Goal: Task Accomplishment & Management: Use online tool/utility

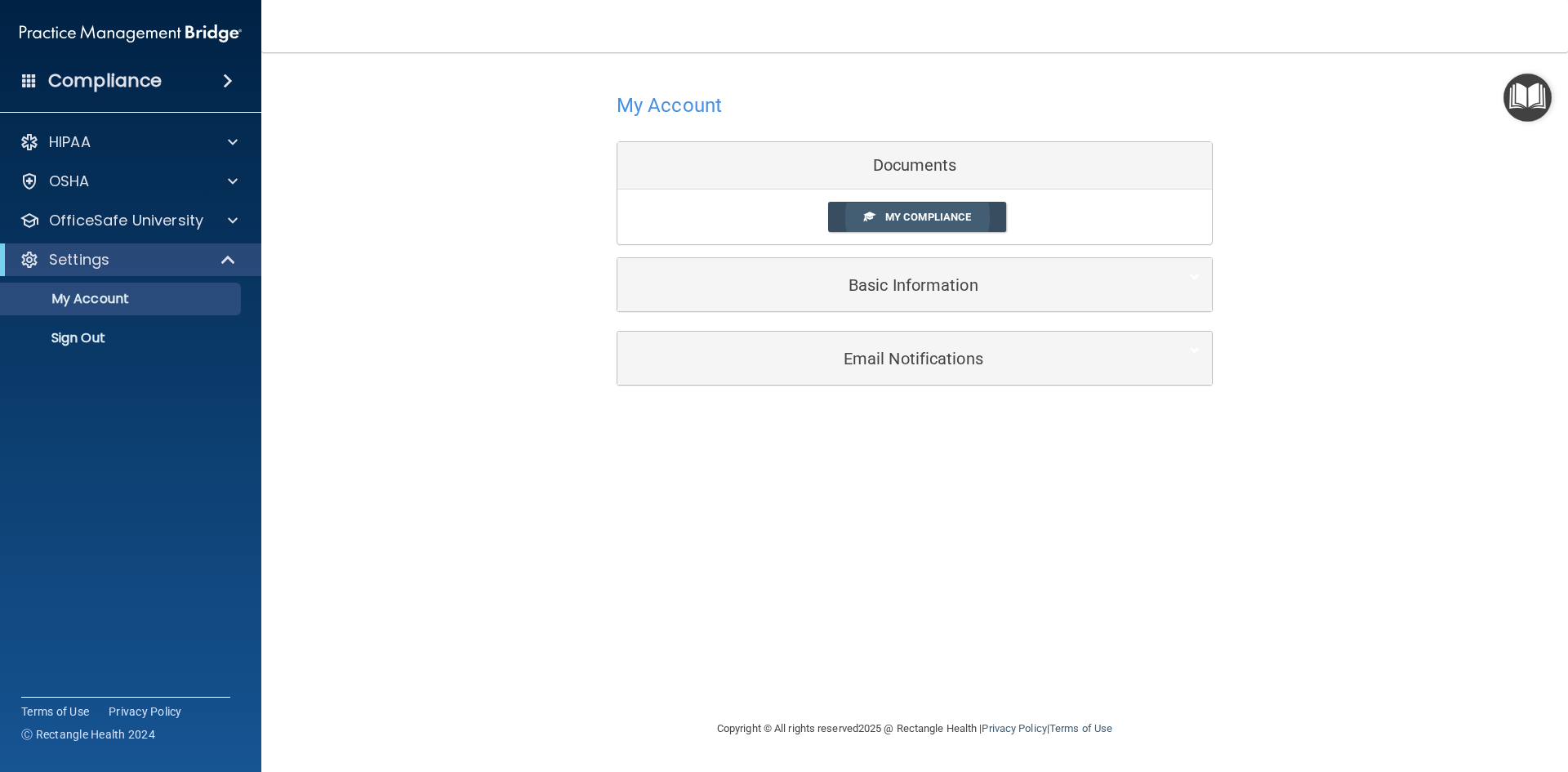
click at [946, 219] on span "My Compliance" at bounding box center [928, 216] width 86 height 12
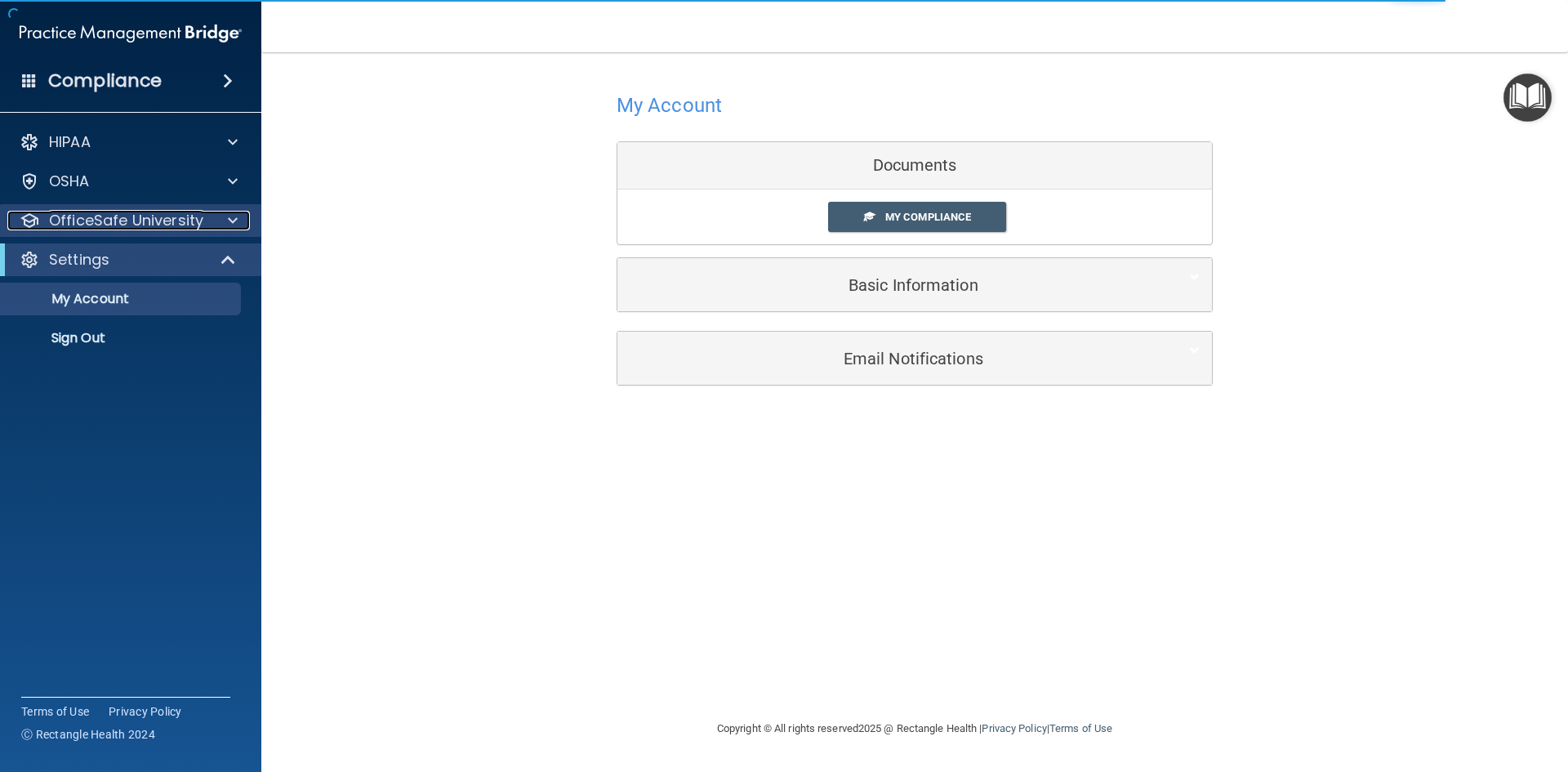
click at [237, 222] on span at bounding box center [233, 220] width 10 height 19
click at [237, 223] on span at bounding box center [233, 220] width 10 height 19
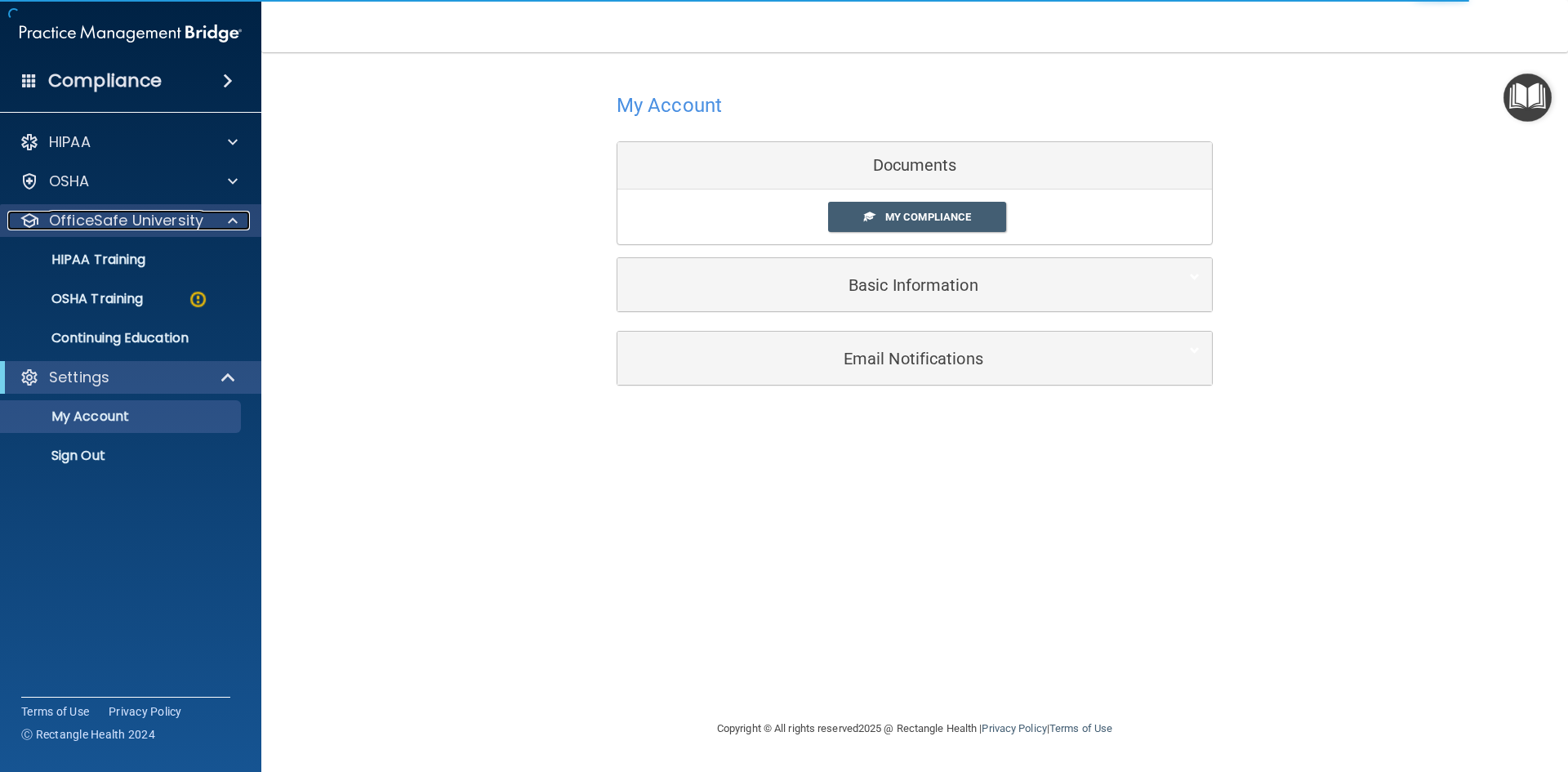
click at [237, 223] on span at bounding box center [233, 220] width 10 height 19
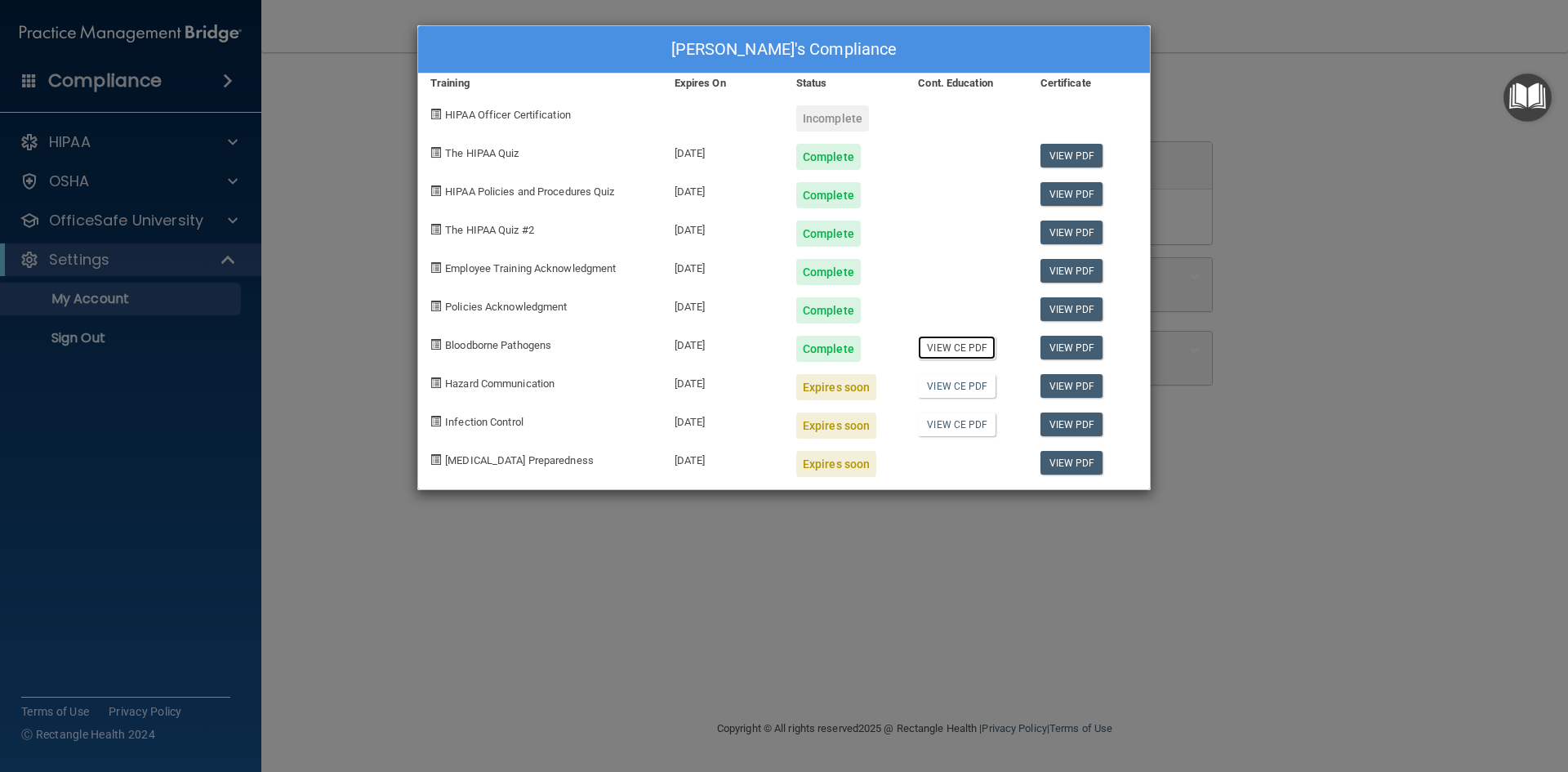
click at [940, 348] on link "View CE PDF" at bounding box center [957, 348] width 78 height 24
drag, startPoint x: 1256, startPoint y: 577, endPoint x: 1032, endPoint y: 517, distance: 231.9
click at [1256, 577] on div "[PERSON_NAME]'s Compliance Training Expires On Status Cont. Education Certifica…" at bounding box center [784, 386] width 1568 height 772
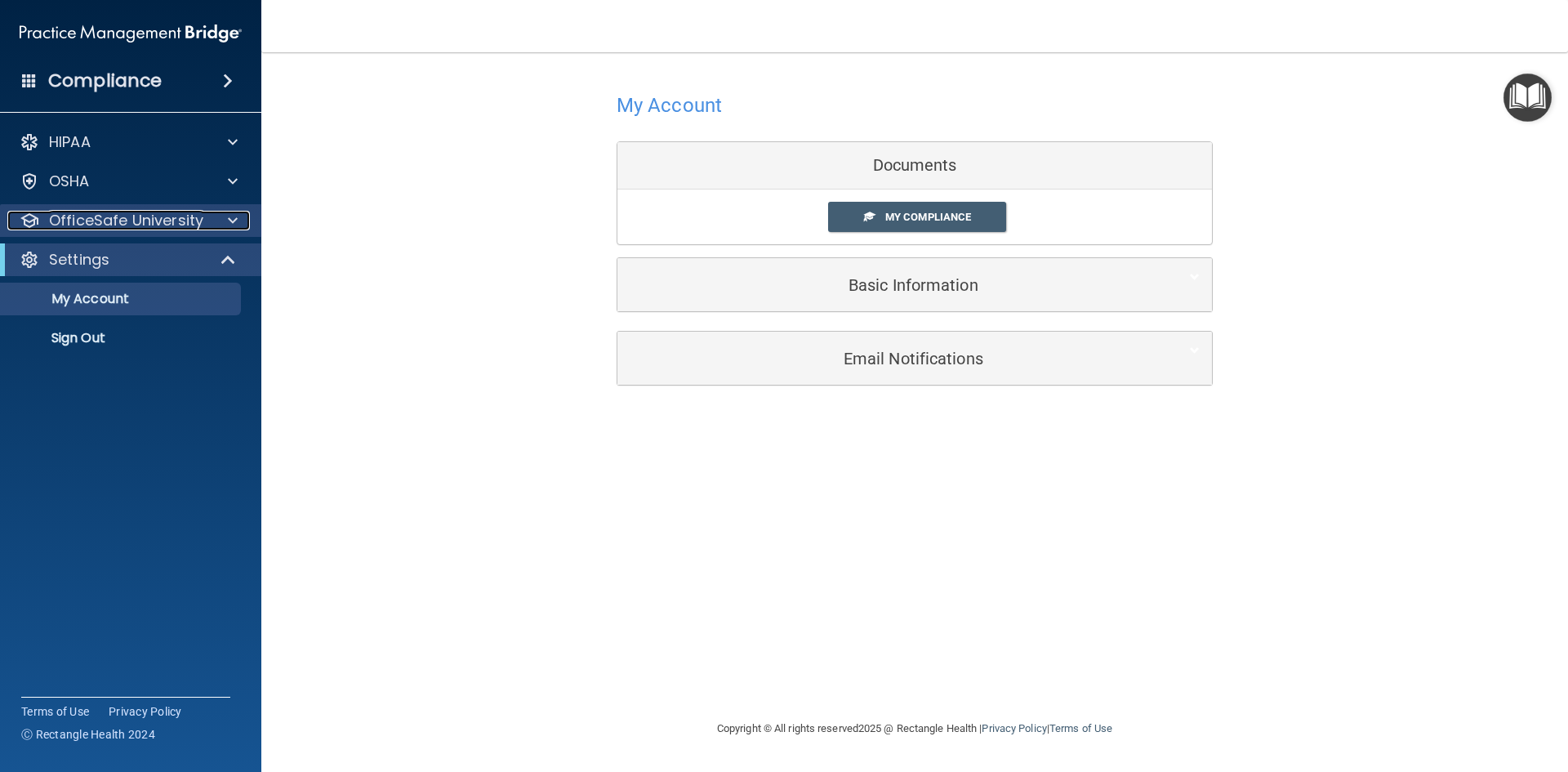
click at [230, 222] on span at bounding box center [233, 220] width 10 height 19
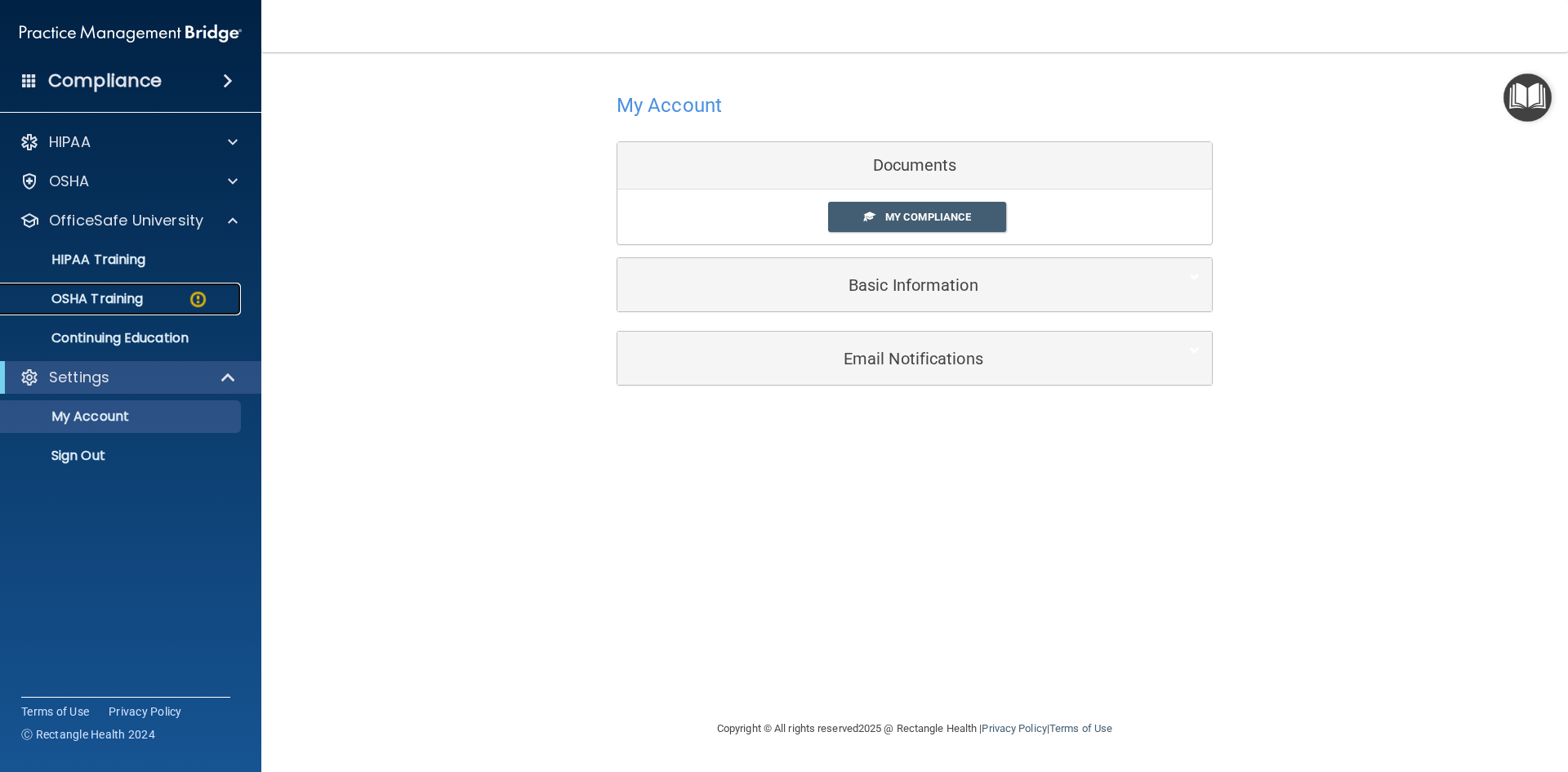
click at [200, 296] on img at bounding box center [198, 299] width 20 height 20
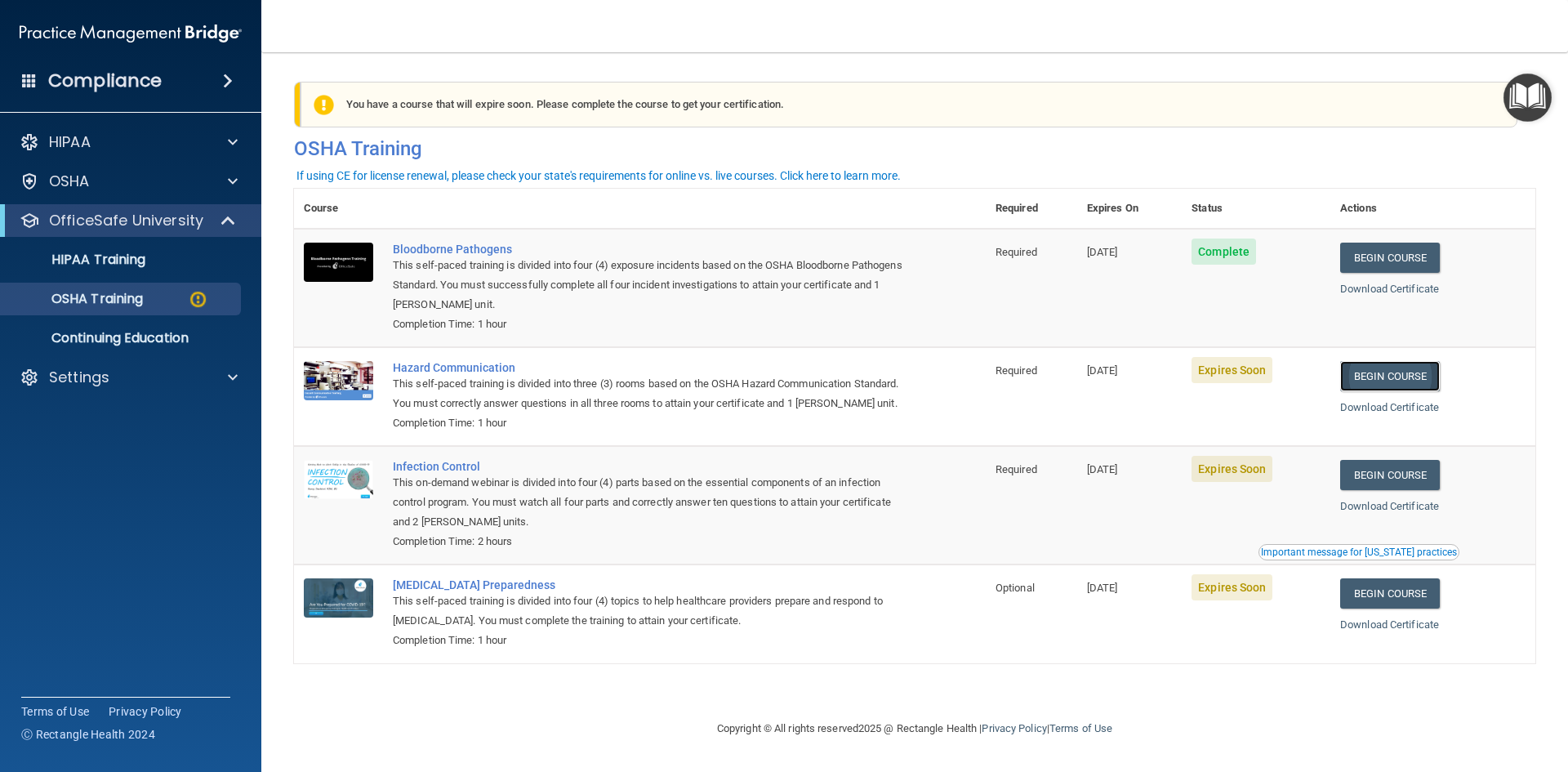
click at [1384, 380] on link "Begin Course" at bounding box center [1390, 376] width 100 height 30
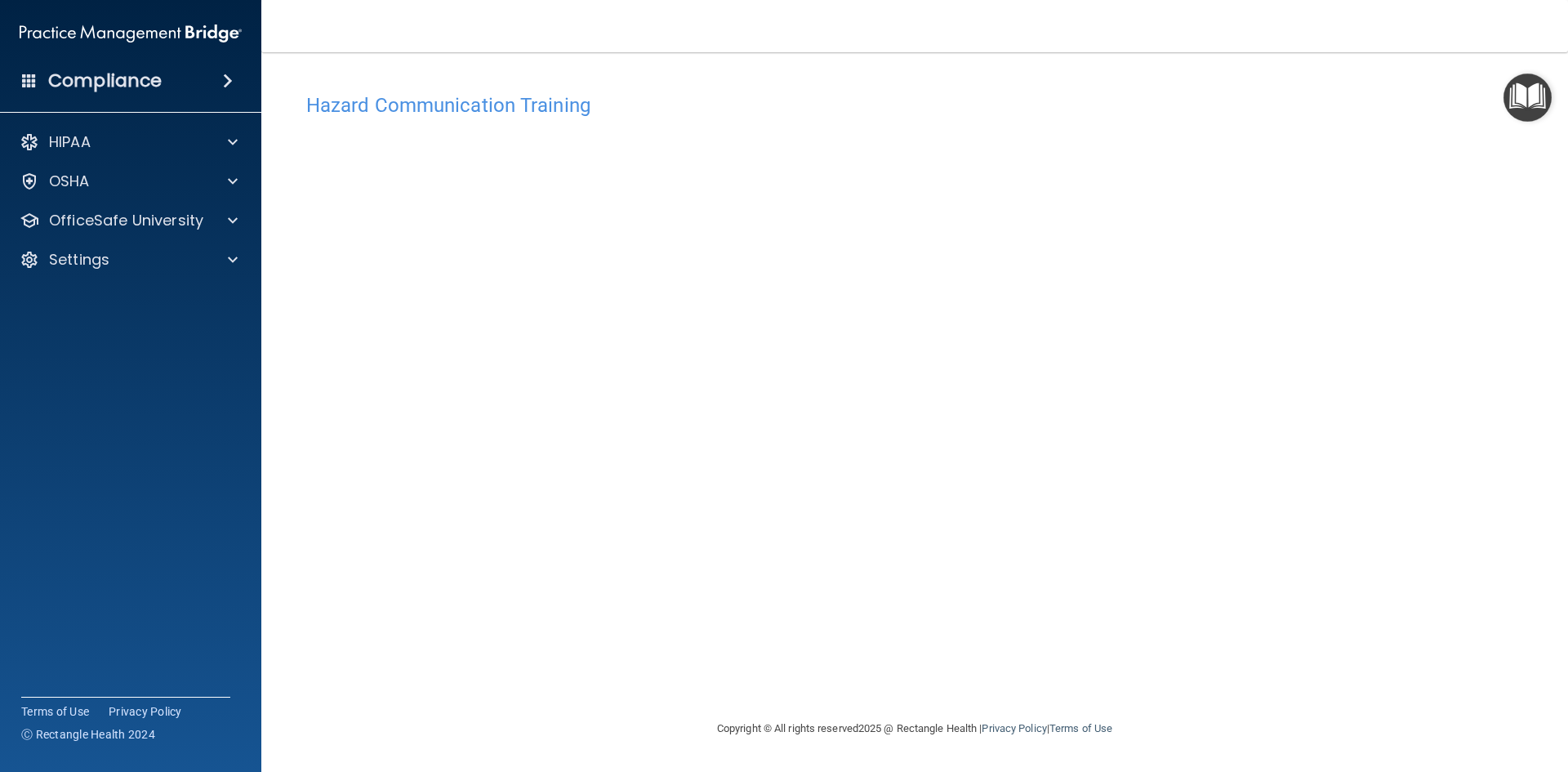
click at [473, 707] on footer "Copyright © All rights reserved 2025 @ Rectangle Health | Privacy Policy | Term…" at bounding box center [915, 730] width 1241 height 54
click at [232, 219] on span at bounding box center [233, 220] width 10 height 19
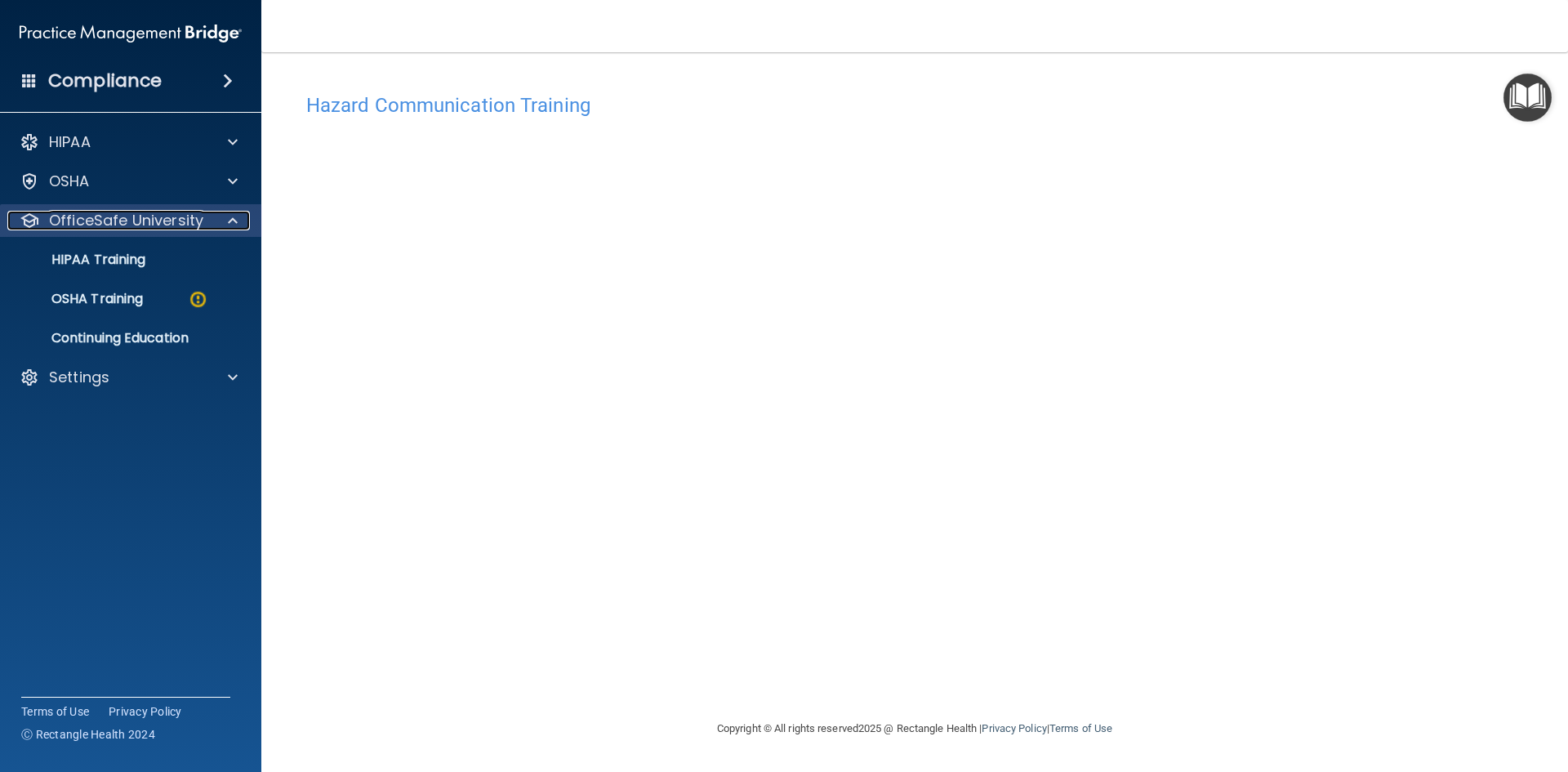
click at [232, 219] on span at bounding box center [233, 220] width 10 height 19
click at [231, 219] on span at bounding box center [233, 220] width 10 height 19
click at [231, 218] on span at bounding box center [233, 220] width 10 height 19
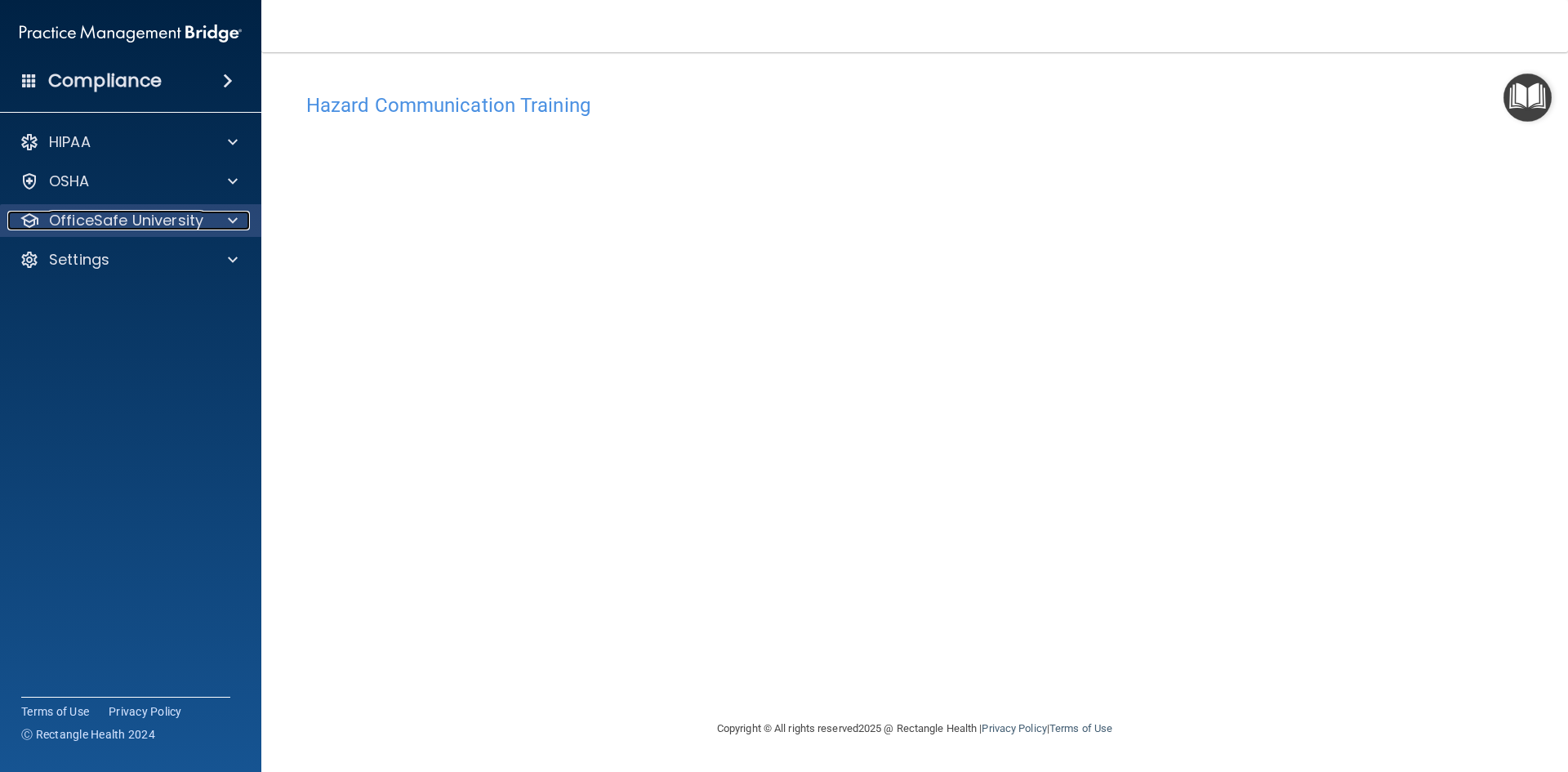
click at [231, 218] on span at bounding box center [233, 220] width 10 height 19
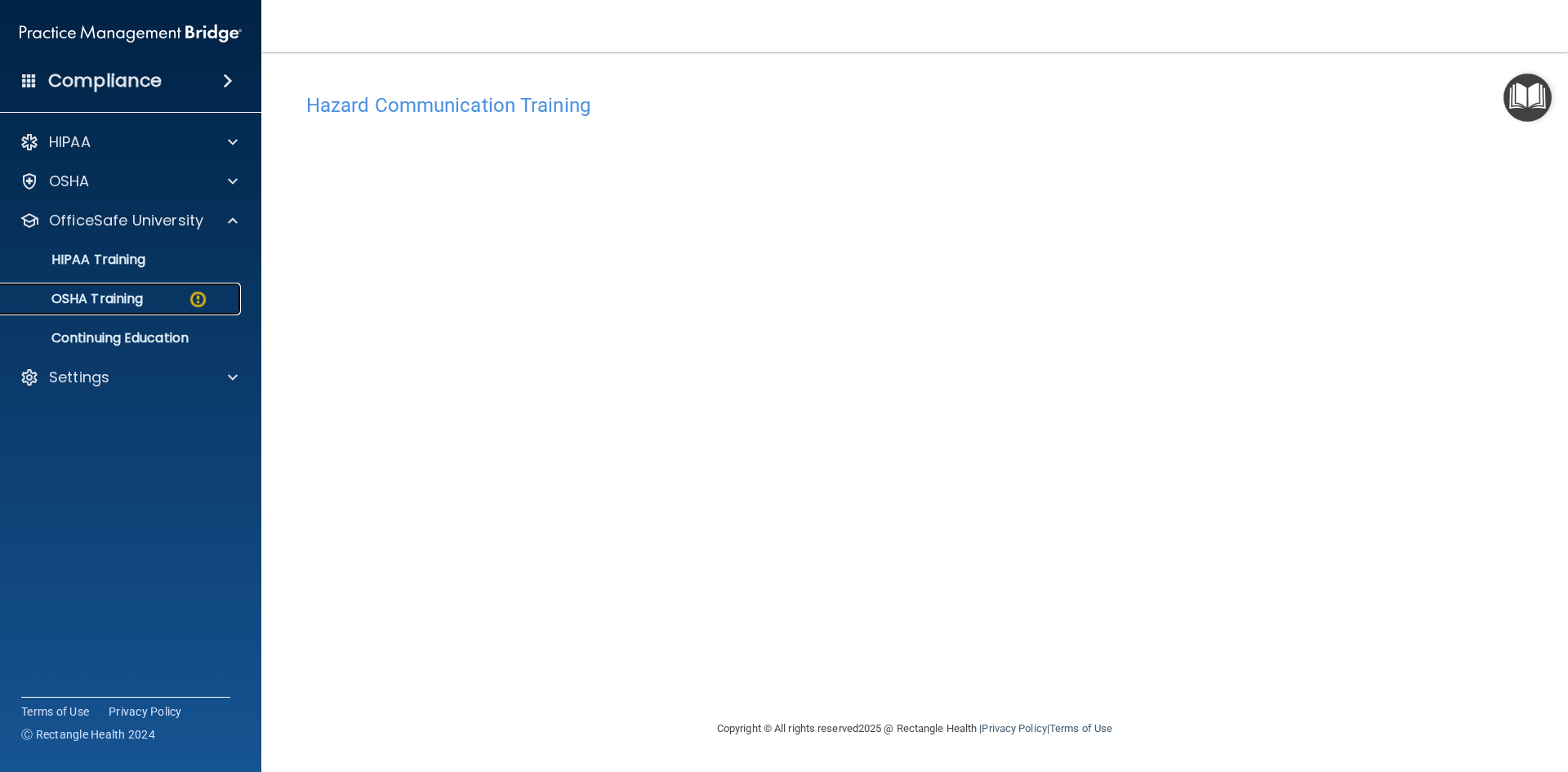
click at [146, 300] on div "OSHA Training" at bounding box center [123, 299] width 223 height 17
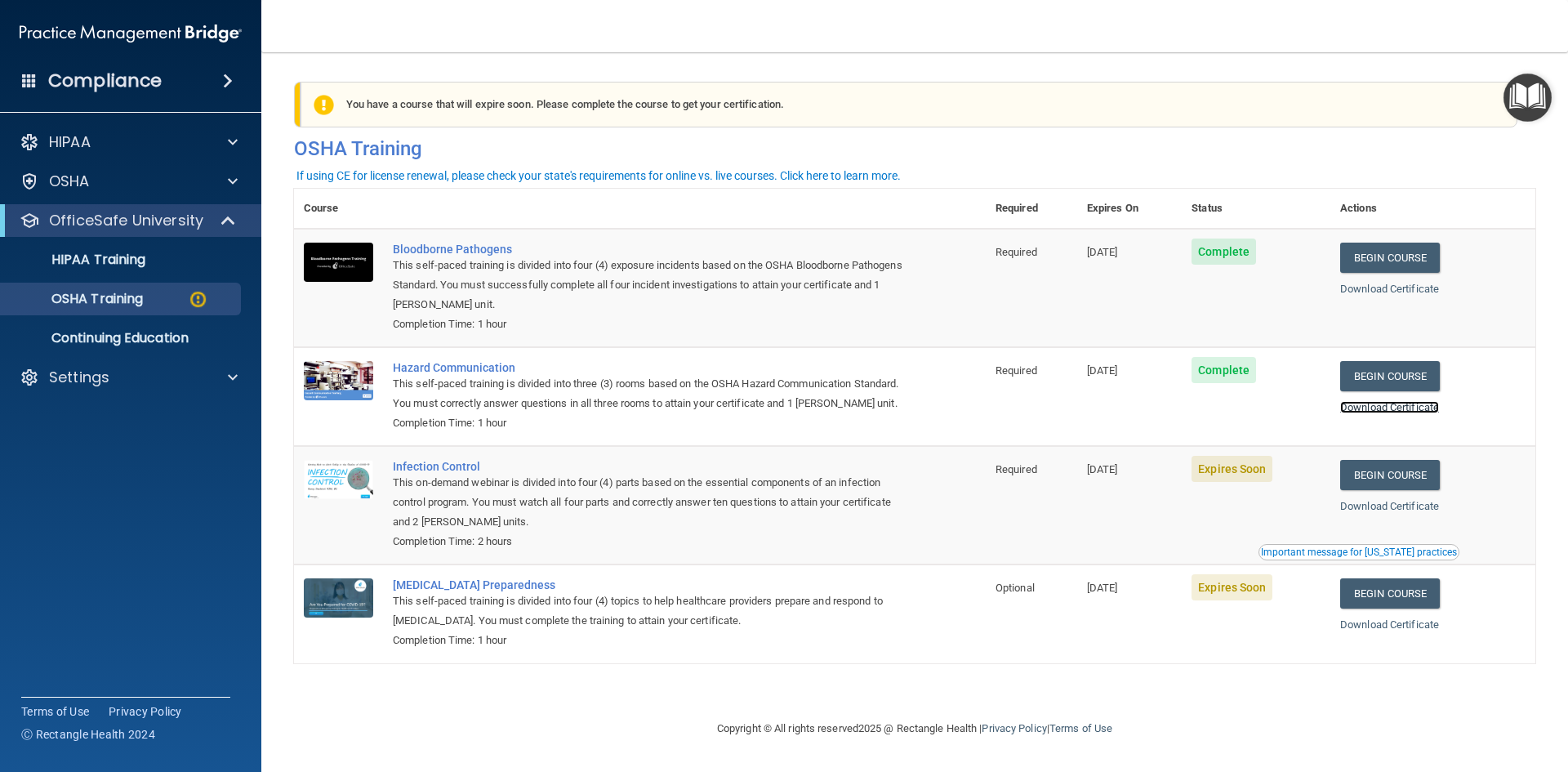
click at [1397, 408] on link "Download Certificate" at bounding box center [1389, 406] width 99 height 12
click at [468, 710] on footer "Copyright © All rights reserved 2025 @ Rectangle Health | Privacy Policy | Term…" at bounding box center [915, 730] width 1241 height 54
